Goal: Information Seeking & Learning: Learn about a topic

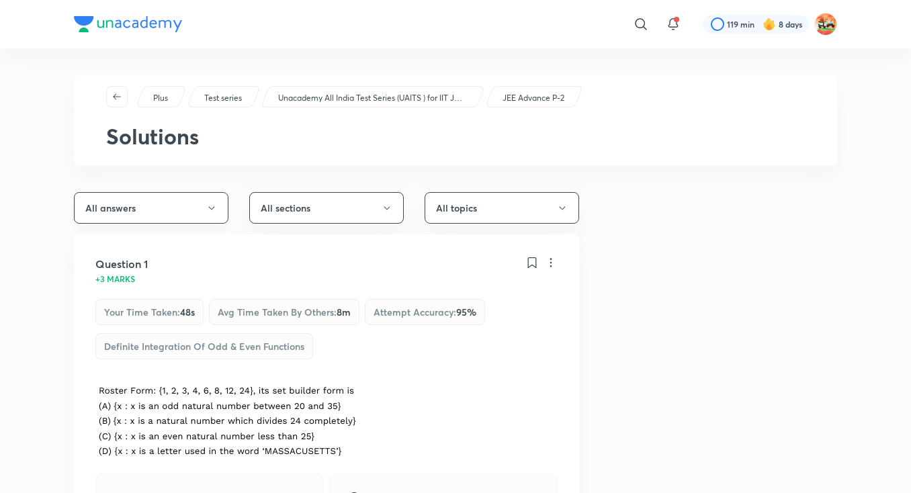
click at [125, 214] on button "All answers" at bounding box center [151, 208] width 155 height 32
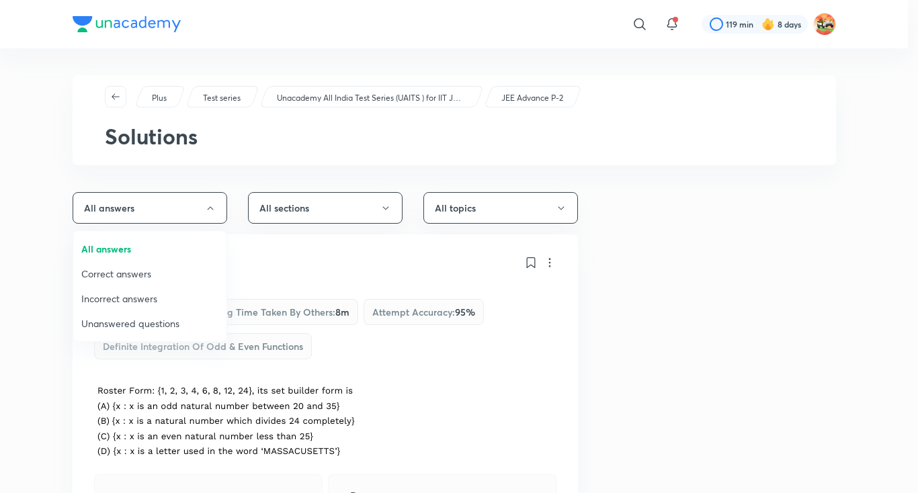
click at [110, 300] on span "Incorrect answers" at bounding box center [149, 299] width 137 height 14
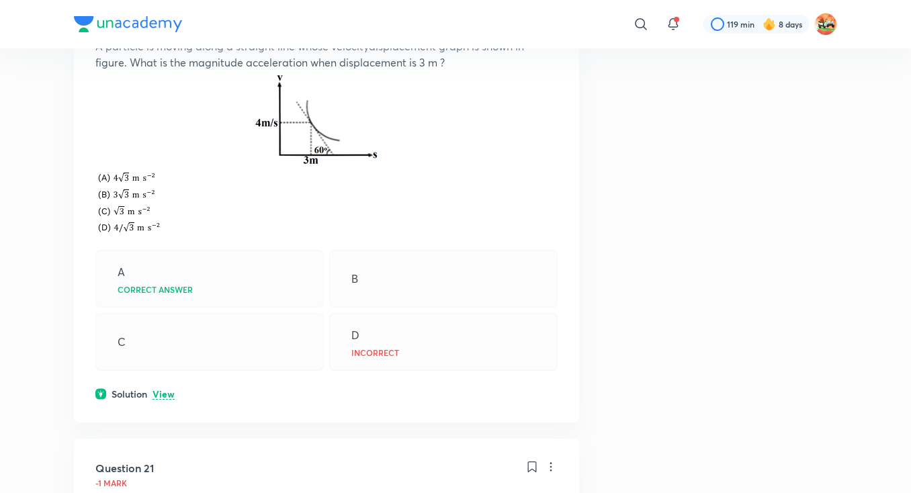
scroll to position [2088, 0]
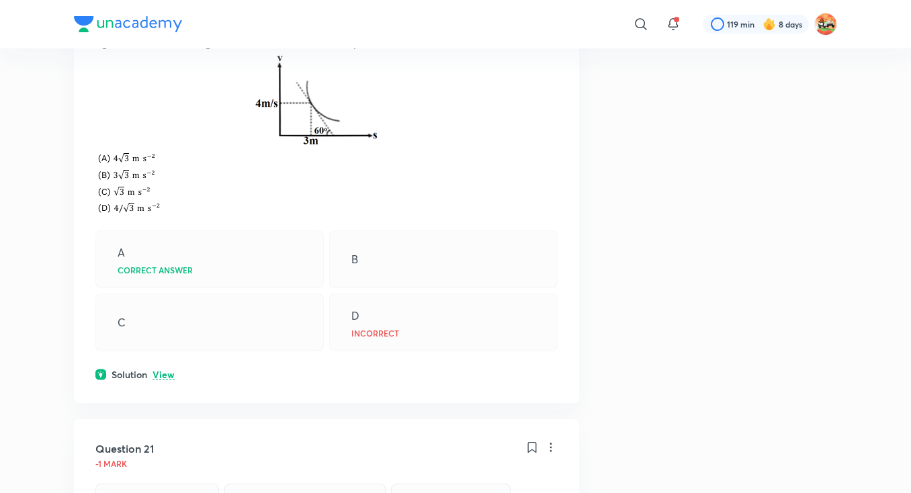
click at [155, 376] on p "View" at bounding box center [163, 375] width 22 height 10
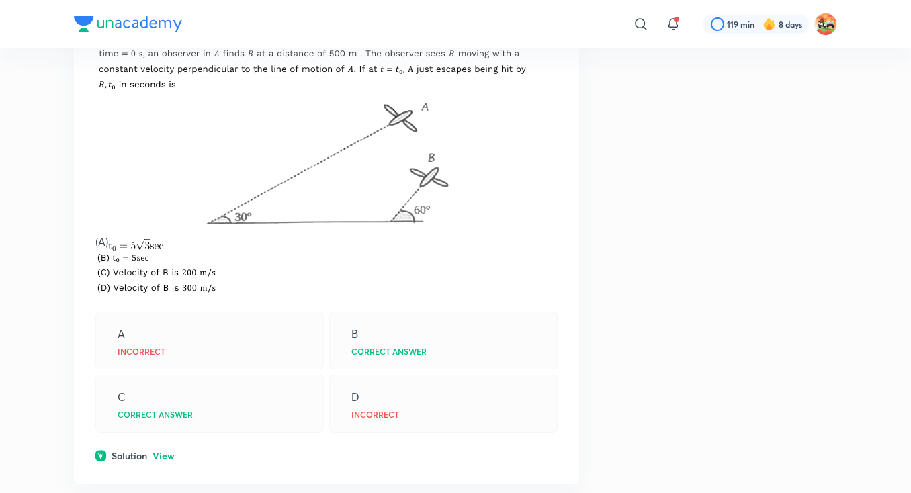
scroll to position [3151, 0]
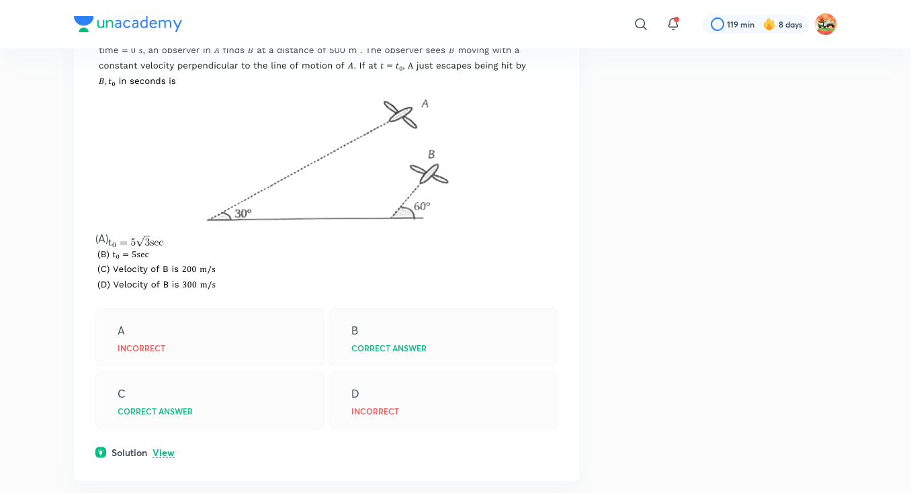
click at [162, 456] on p "View" at bounding box center [163, 453] width 22 height 10
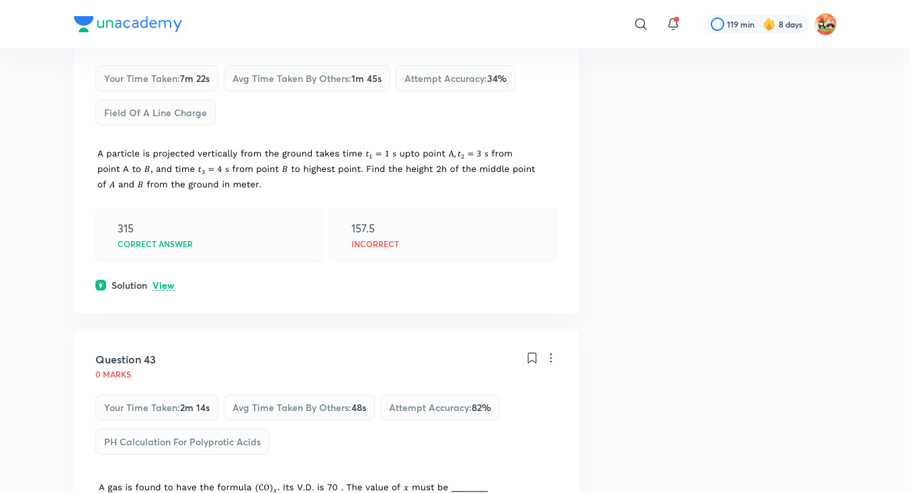
scroll to position [3929, 0]
click at [168, 288] on p "View" at bounding box center [163, 285] width 22 height 10
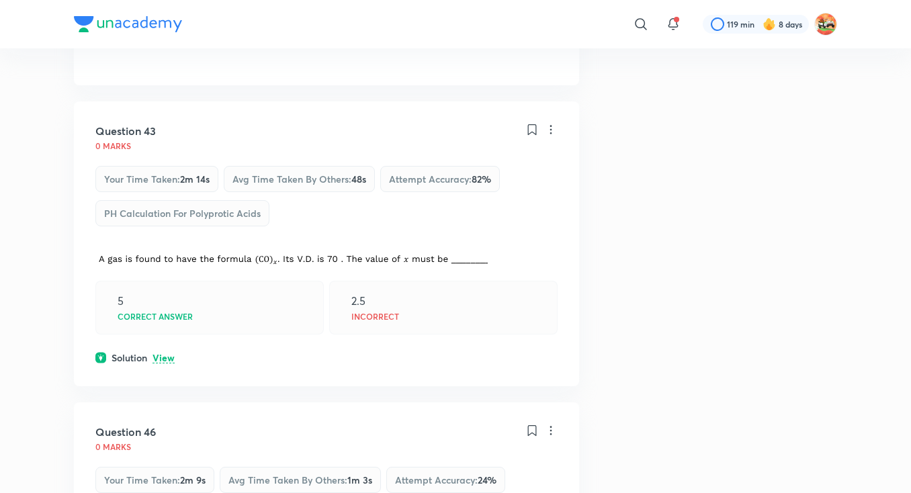
scroll to position [4361, 0]
click at [166, 359] on p "View" at bounding box center [163, 357] width 22 height 10
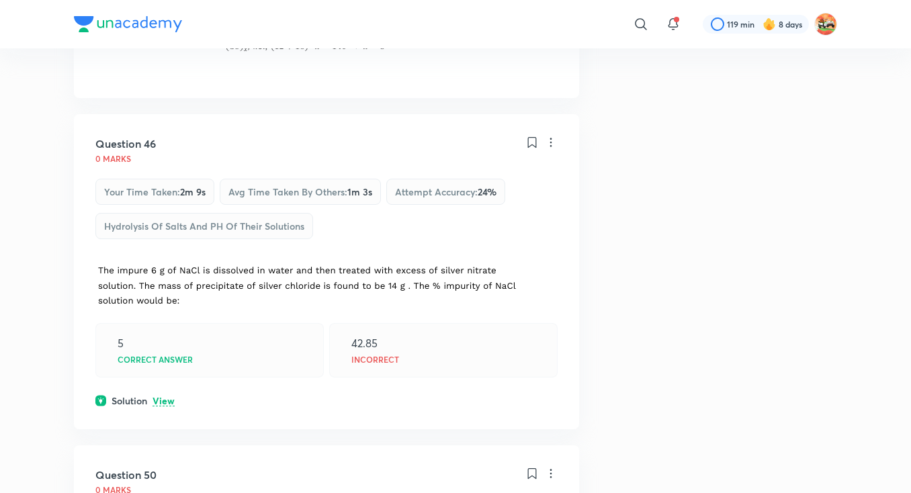
scroll to position [4703, 0]
click at [166, 399] on p "View" at bounding box center [163, 401] width 22 height 10
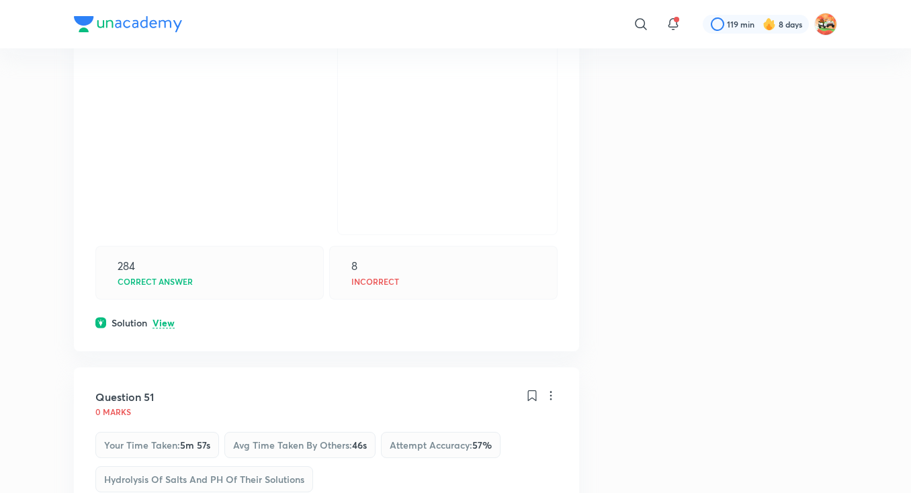
scroll to position [5521, 0]
click at [170, 322] on p "View" at bounding box center [163, 323] width 22 height 10
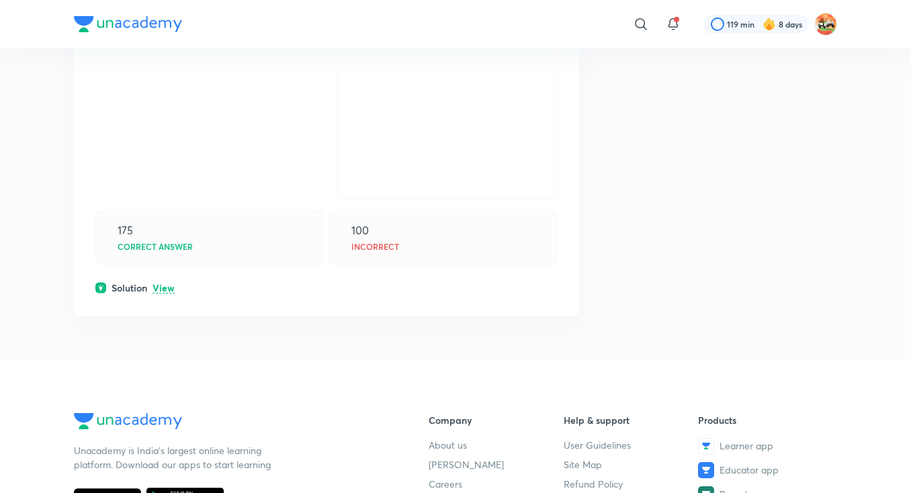
scroll to position [6347, 0]
click at [165, 288] on p "View" at bounding box center [163, 287] width 22 height 10
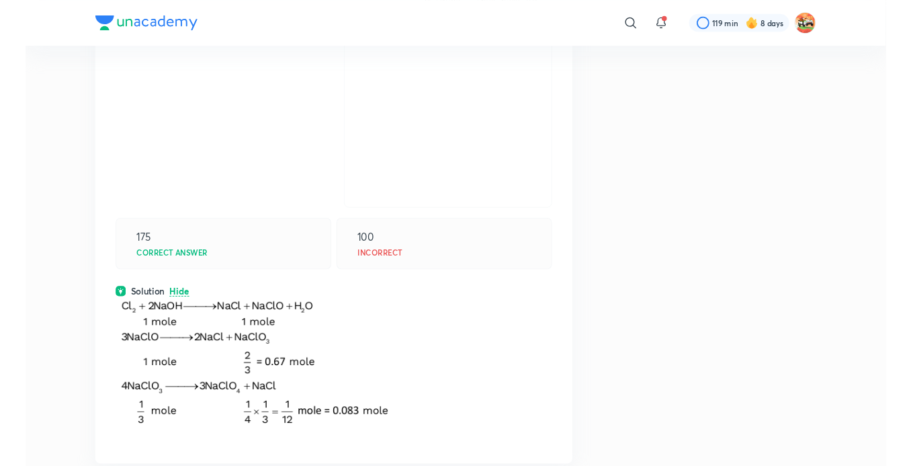
scroll to position [6326, 0]
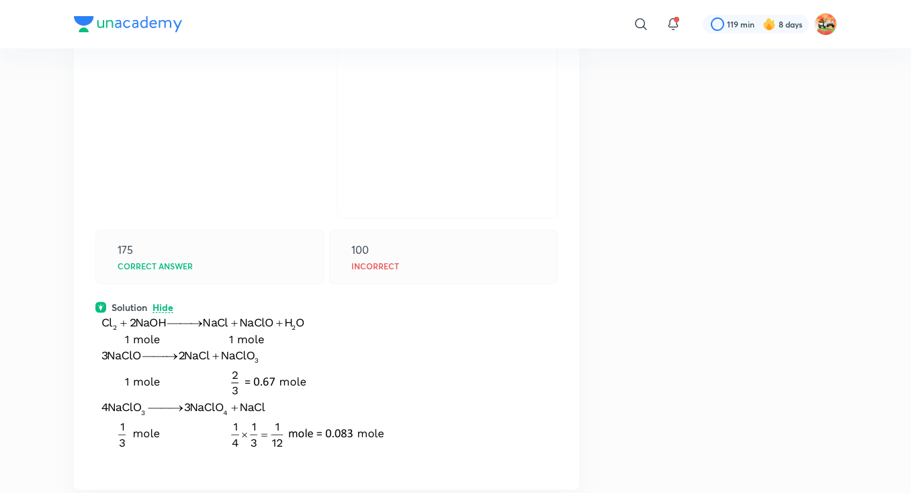
drag, startPoint x: 329, startPoint y: 31, endPoint x: 544, endPoint y: 191, distance: 268.5
click at [544, 191] on div at bounding box center [447, 88] width 219 height 259
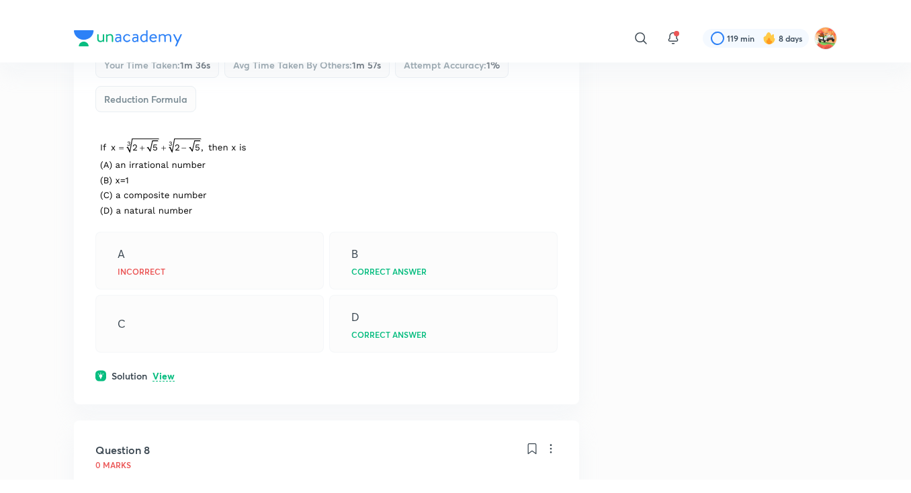
scroll to position [507, 0]
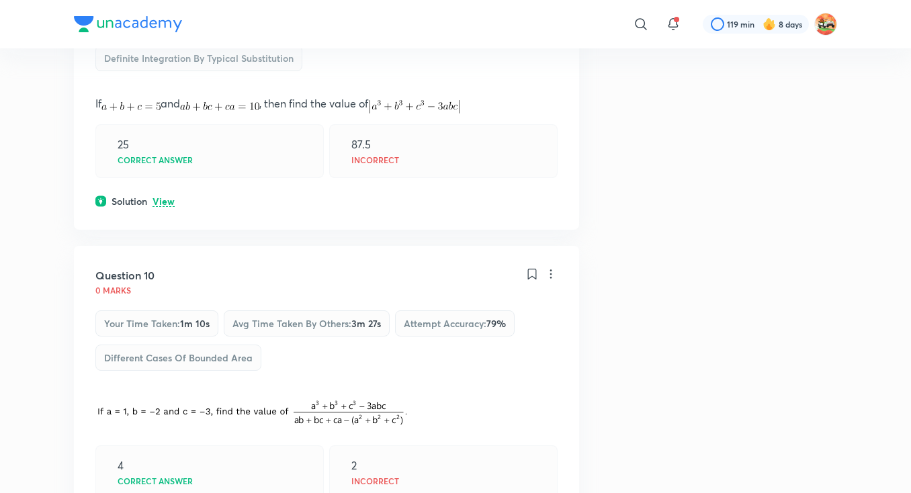
scroll to position [0, 0]
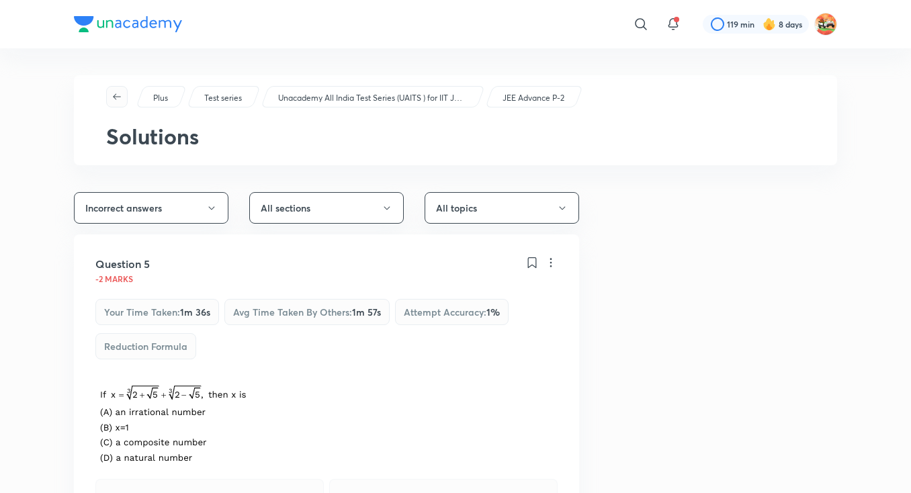
click at [114, 91] on icon "button" at bounding box center [117, 96] width 11 height 11
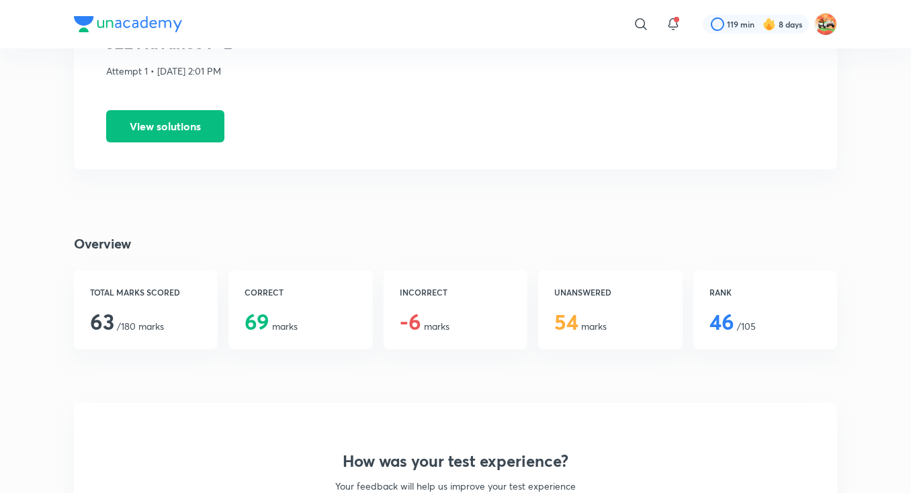
scroll to position [116, 0]
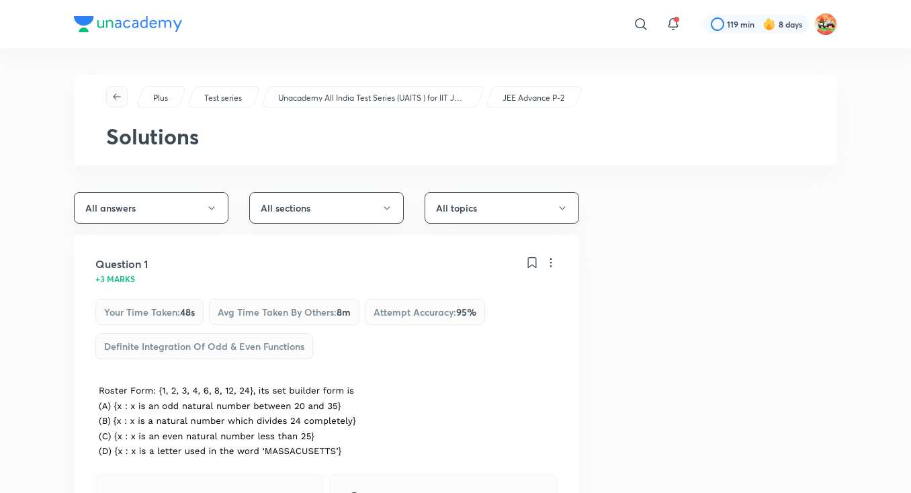
click at [120, 92] on icon "button" at bounding box center [117, 96] width 11 height 11
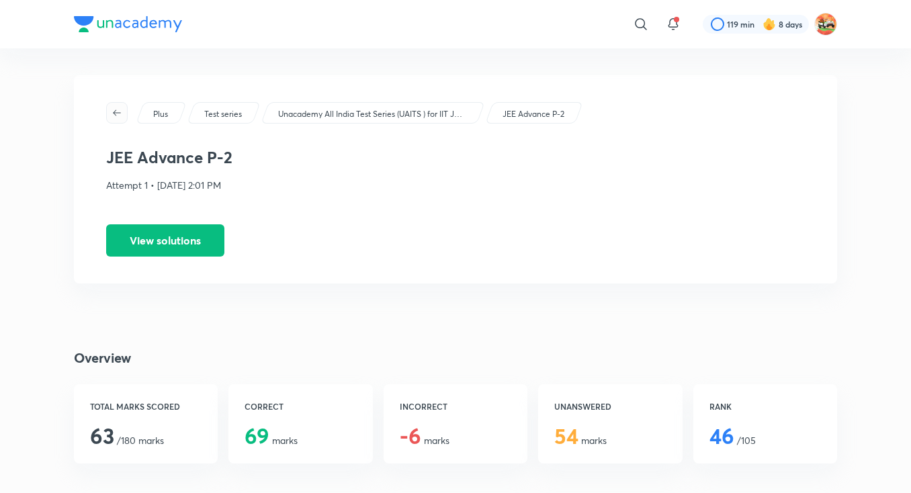
click at [120, 110] on icon "button" at bounding box center [117, 112] width 11 height 11
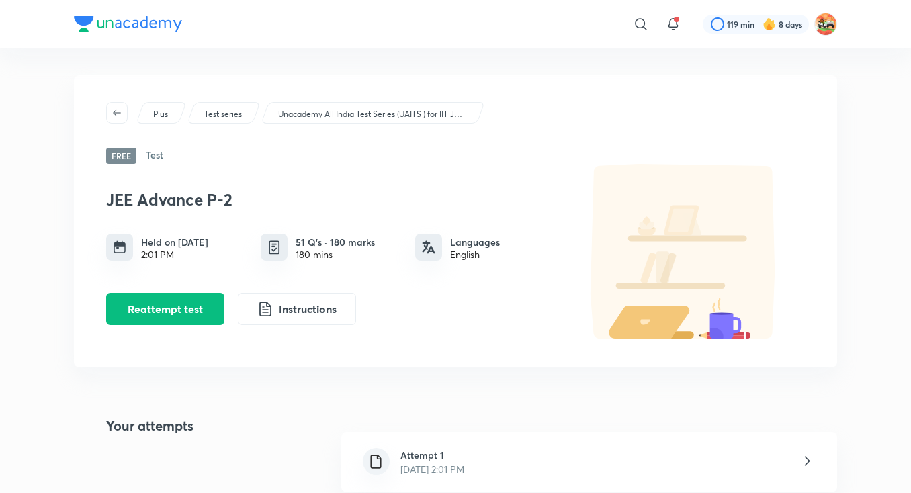
click at [120, 110] on icon "button" at bounding box center [117, 112] width 11 height 11
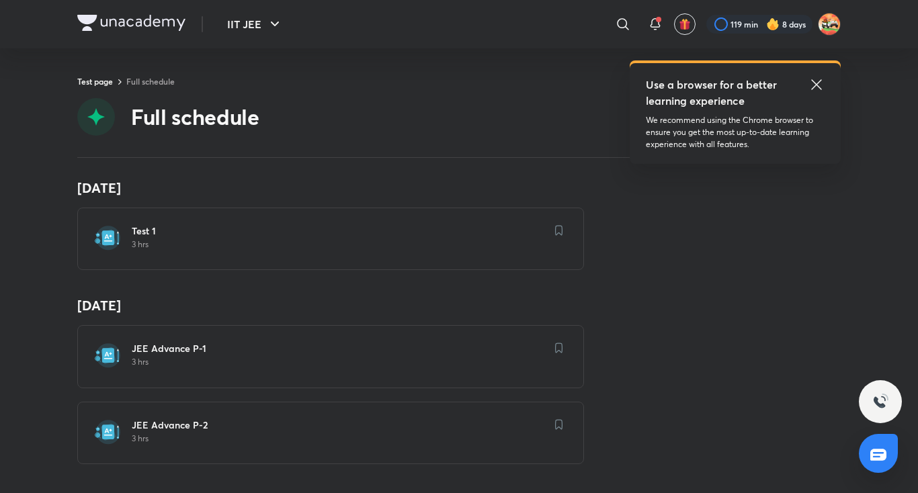
click at [811, 87] on icon at bounding box center [816, 85] width 16 height 16
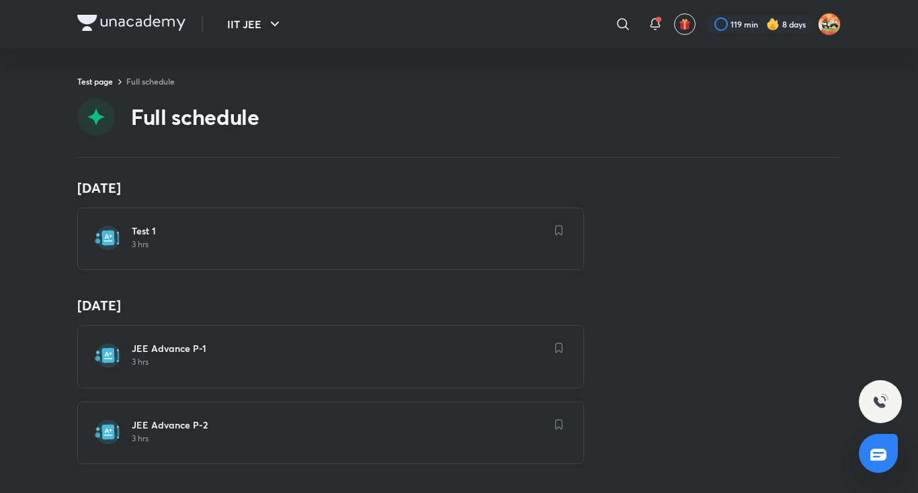
click at [97, 117] on img at bounding box center [96, 117] width 38 height 38
click at [106, 83] on link "Test page" at bounding box center [95, 81] width 36 height 11
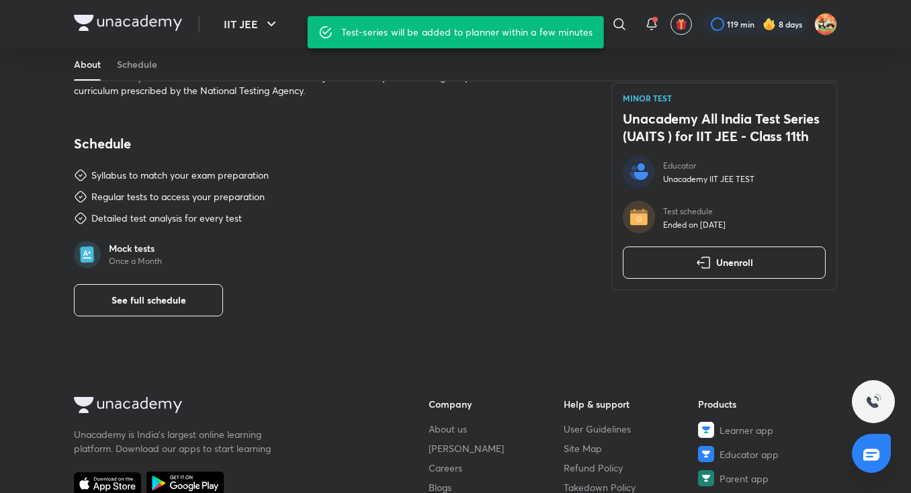
scroll to position [432, 0]
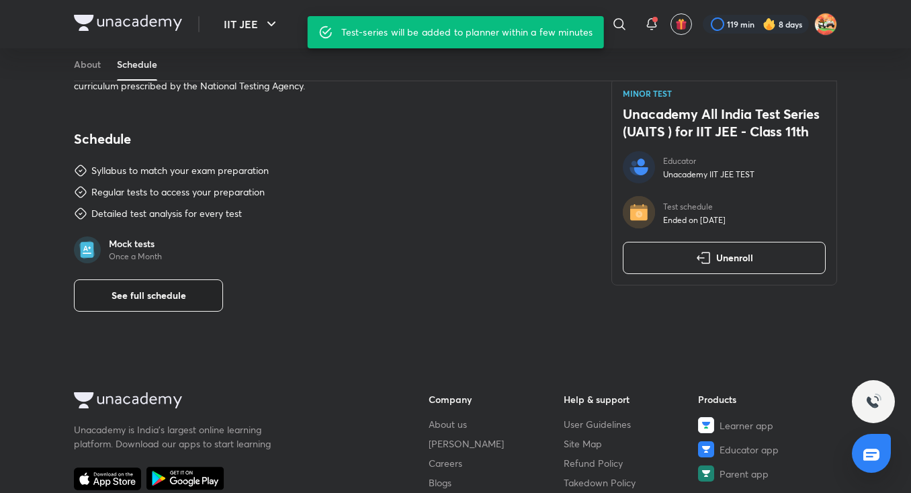
click at [173, 294] on span "See full schedule" at bounding box center [149, 295] width 75 height 13
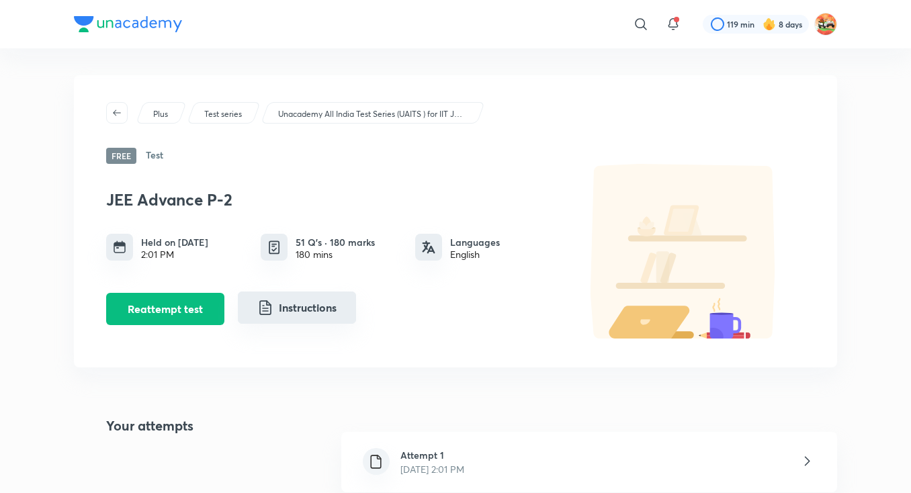
click at [261, 306] on img "Instructions" at bounding box center [265, 308] width 16 height 16
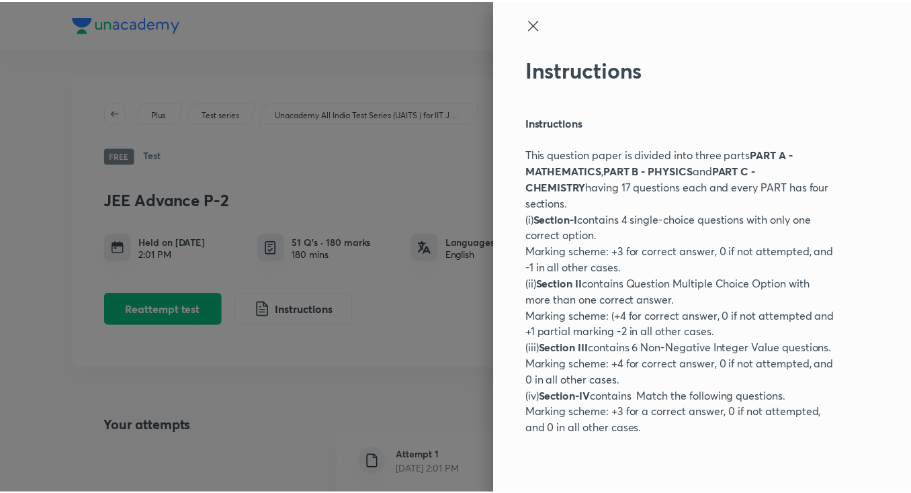
scroll to position [11, 0]
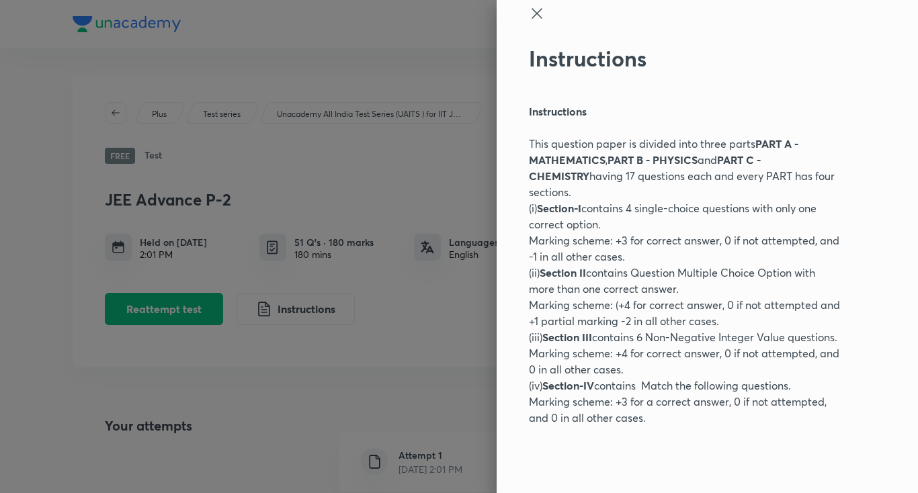
click at [542, 330] on strong "Section III" at bounding box center [567, 337] width 50 height 14
click at [531, 15] on icon at bounding box center [536, 13] width 10 height 10
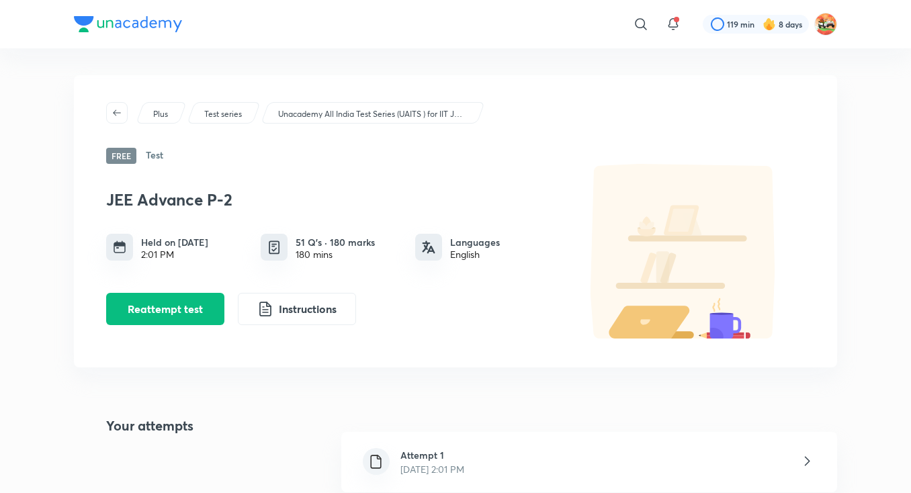
click at [437, 452] on h6 "Attempt 1" at bounding box center [432, 455] width 64 height 14
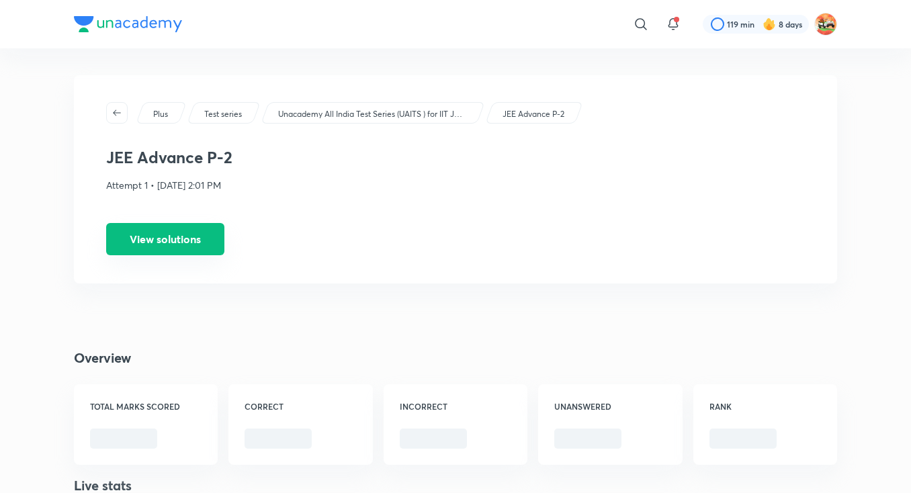
click at [167, 247] on button "View solutions" at bounding box center [165, 239] width 118 height 32
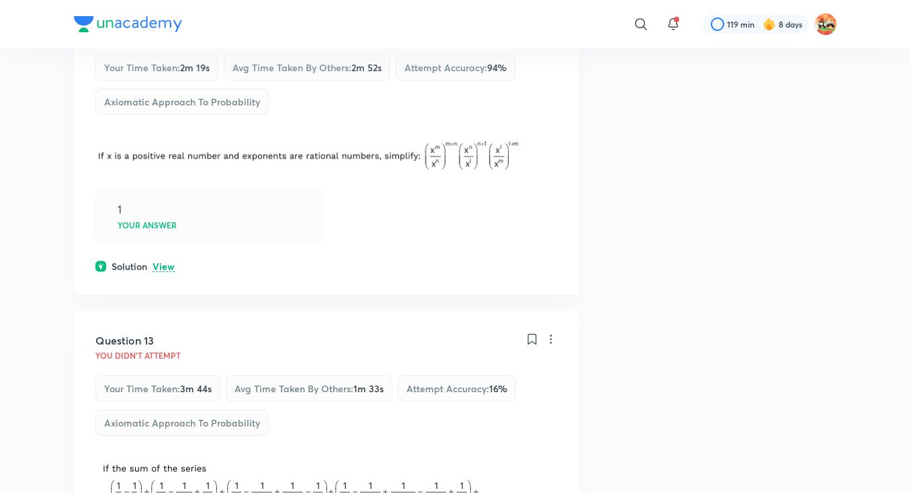
scroll to position [4554, 0]
